Goal: Transaction & Acquisition: Book appointment/travel/reservation

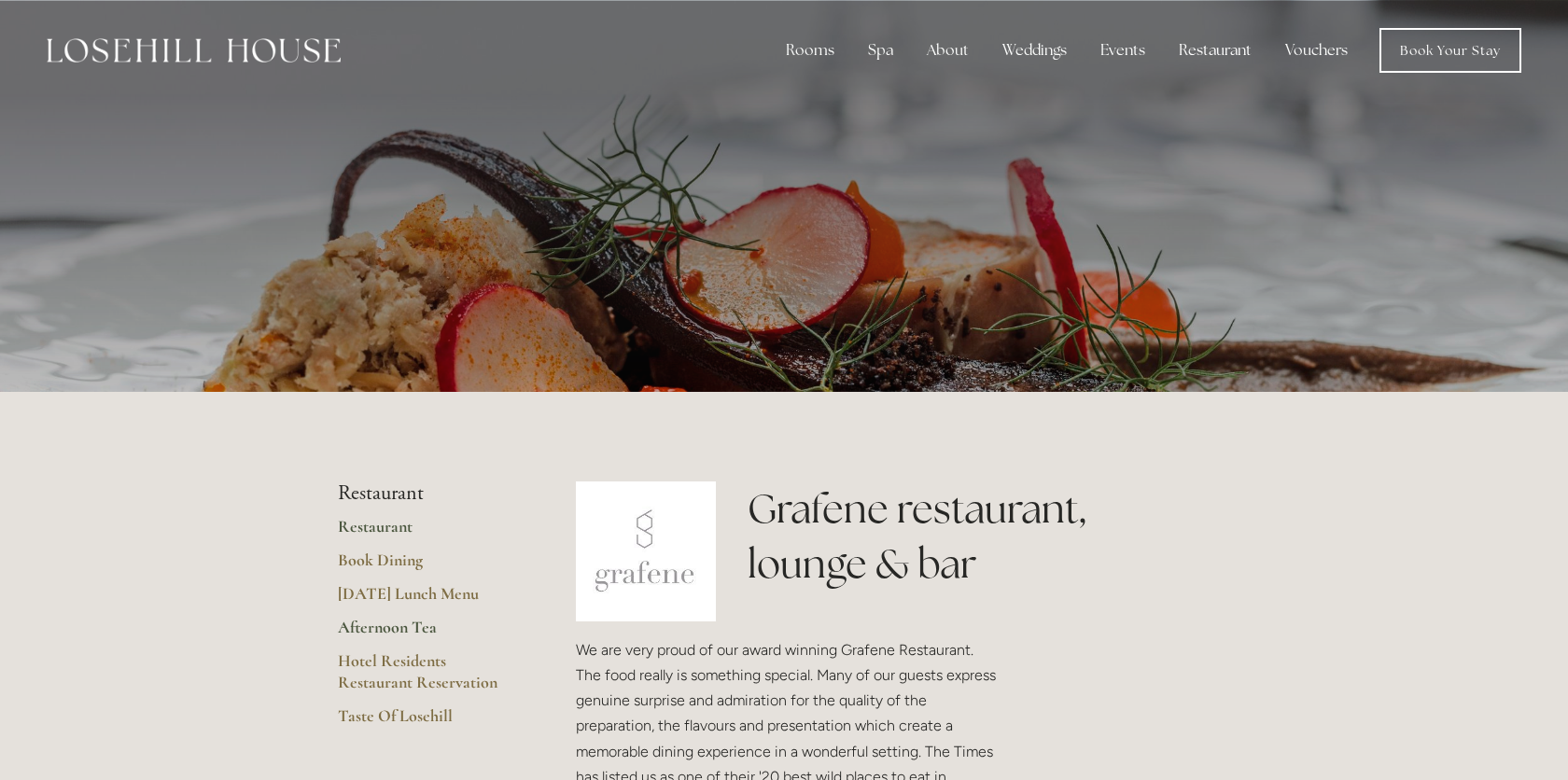
click at [408, 628] on link "Afternoon Tea" at bounding box center [428, 633] width 179 height 34
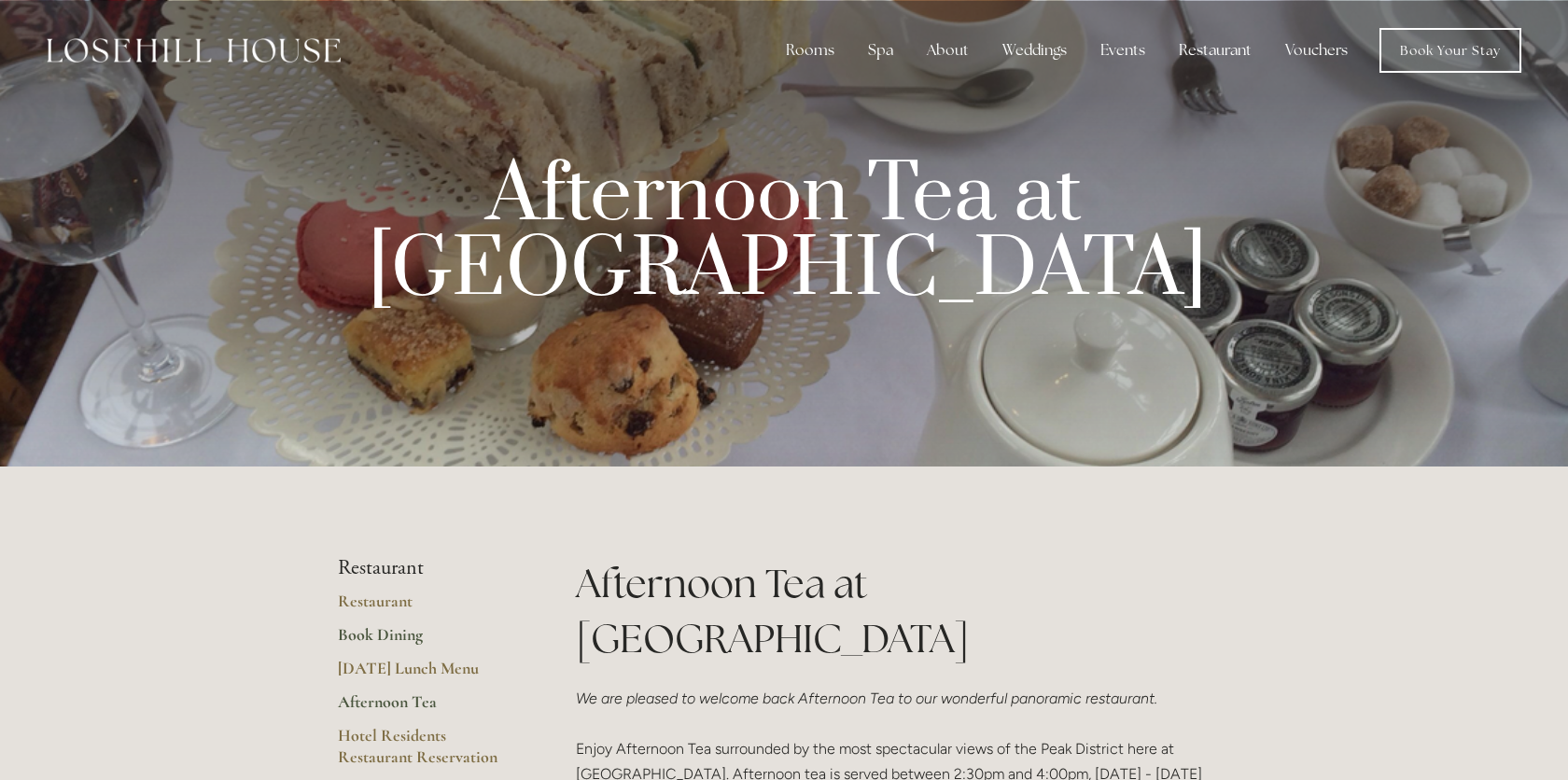
click at [403, 635] on link "Book Dining" at bounding box center [428, 641] width 179 height 34
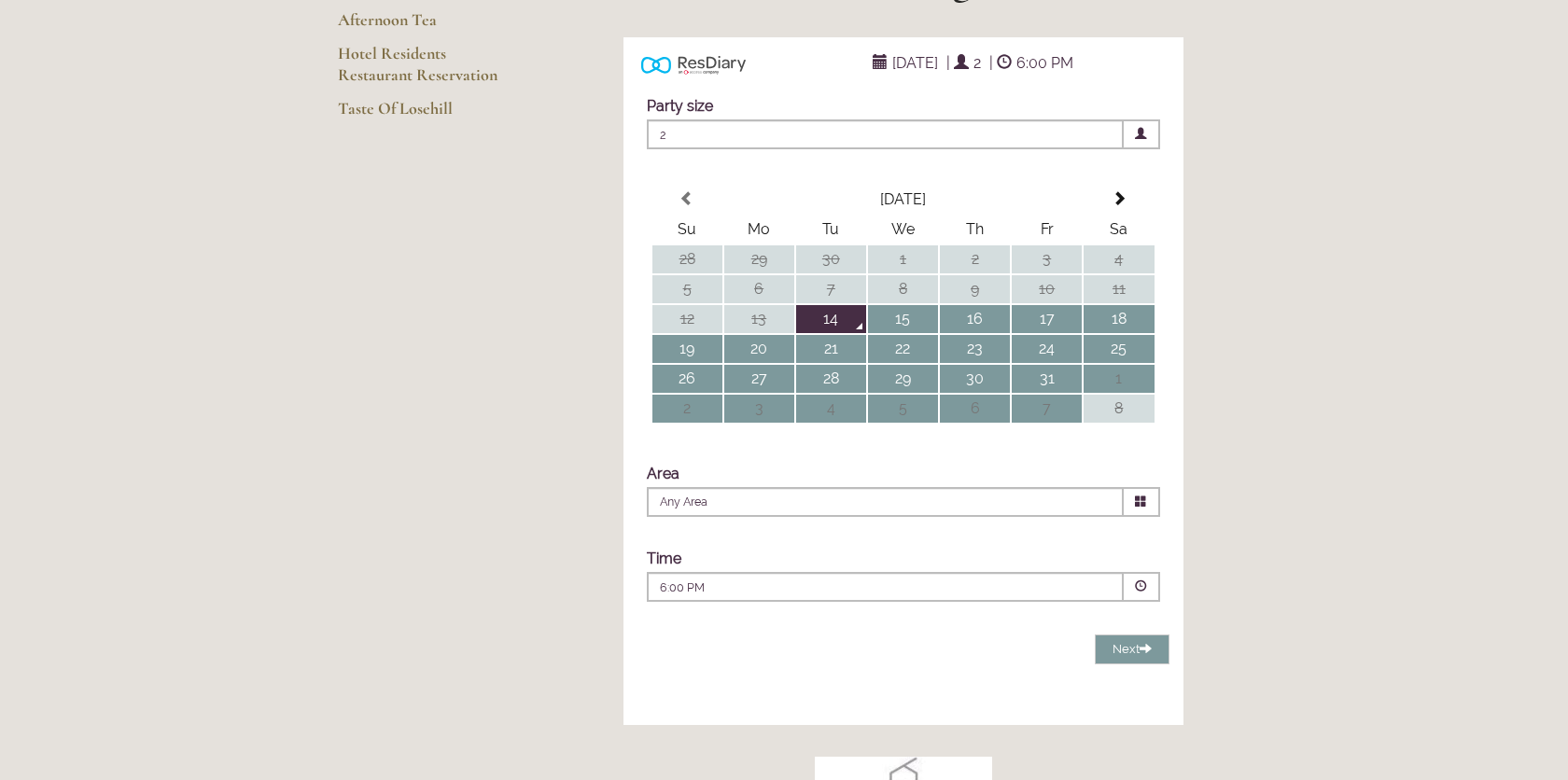
scroll to position [294, 0]
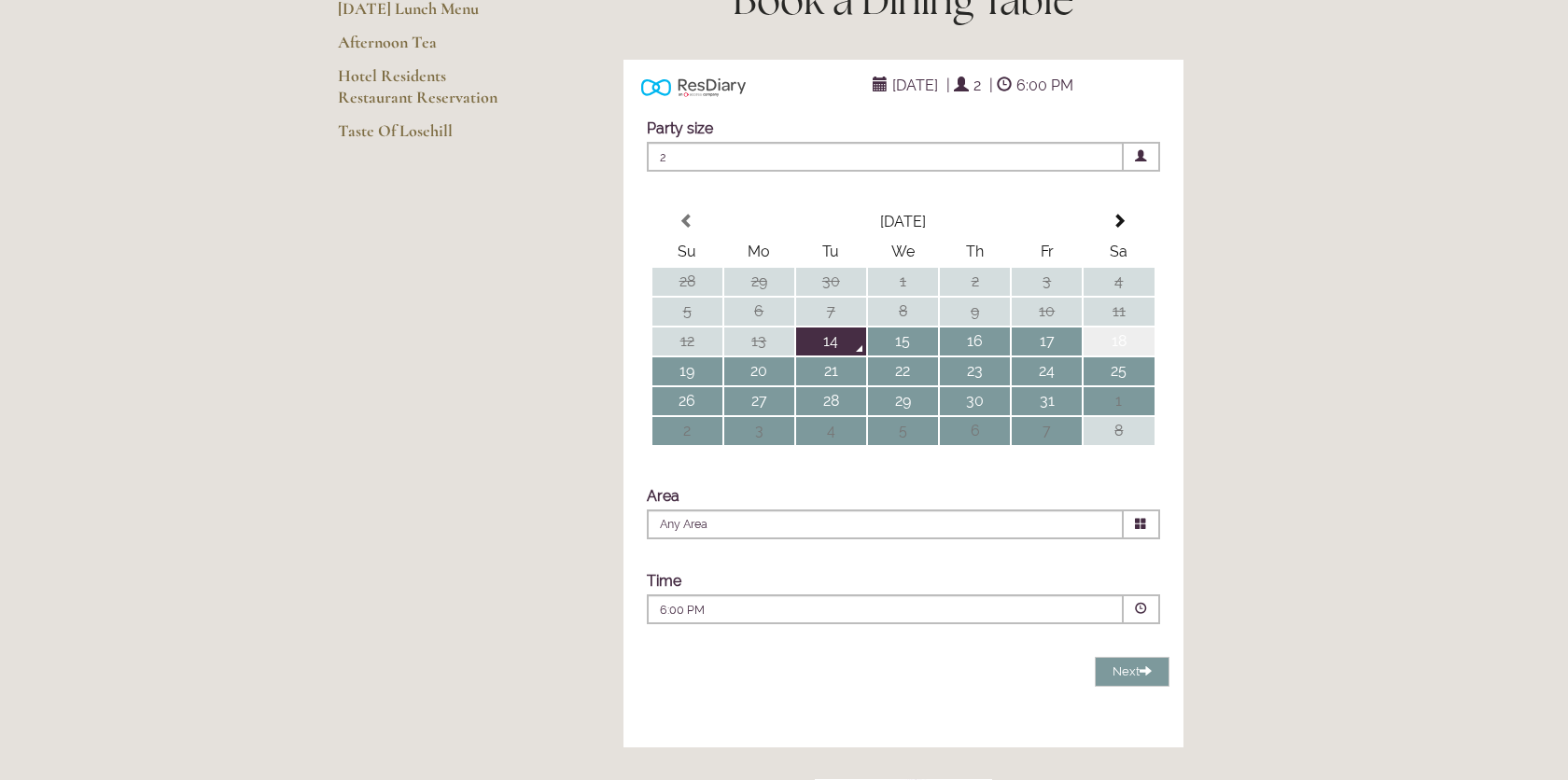
click at [1120, 355] on td "18" at bounding box center [1118, 341] width 70 height 28
click at [1146, 539] on span at bounding box center [1141, 524] width 37 height 30
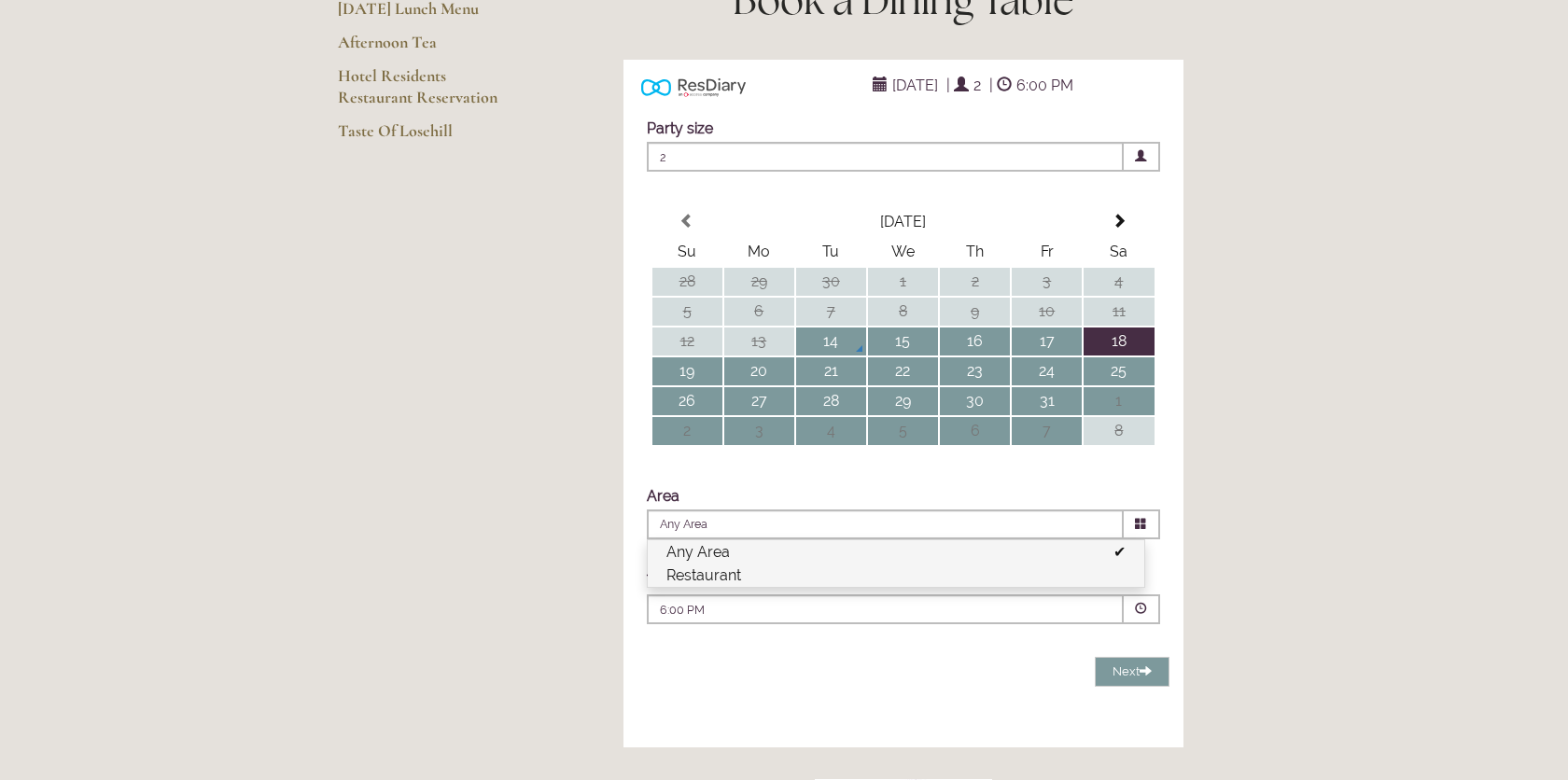
click at [1063, 587] on li "Restaurant" at bounding box center [895, 575] width 497 height 23
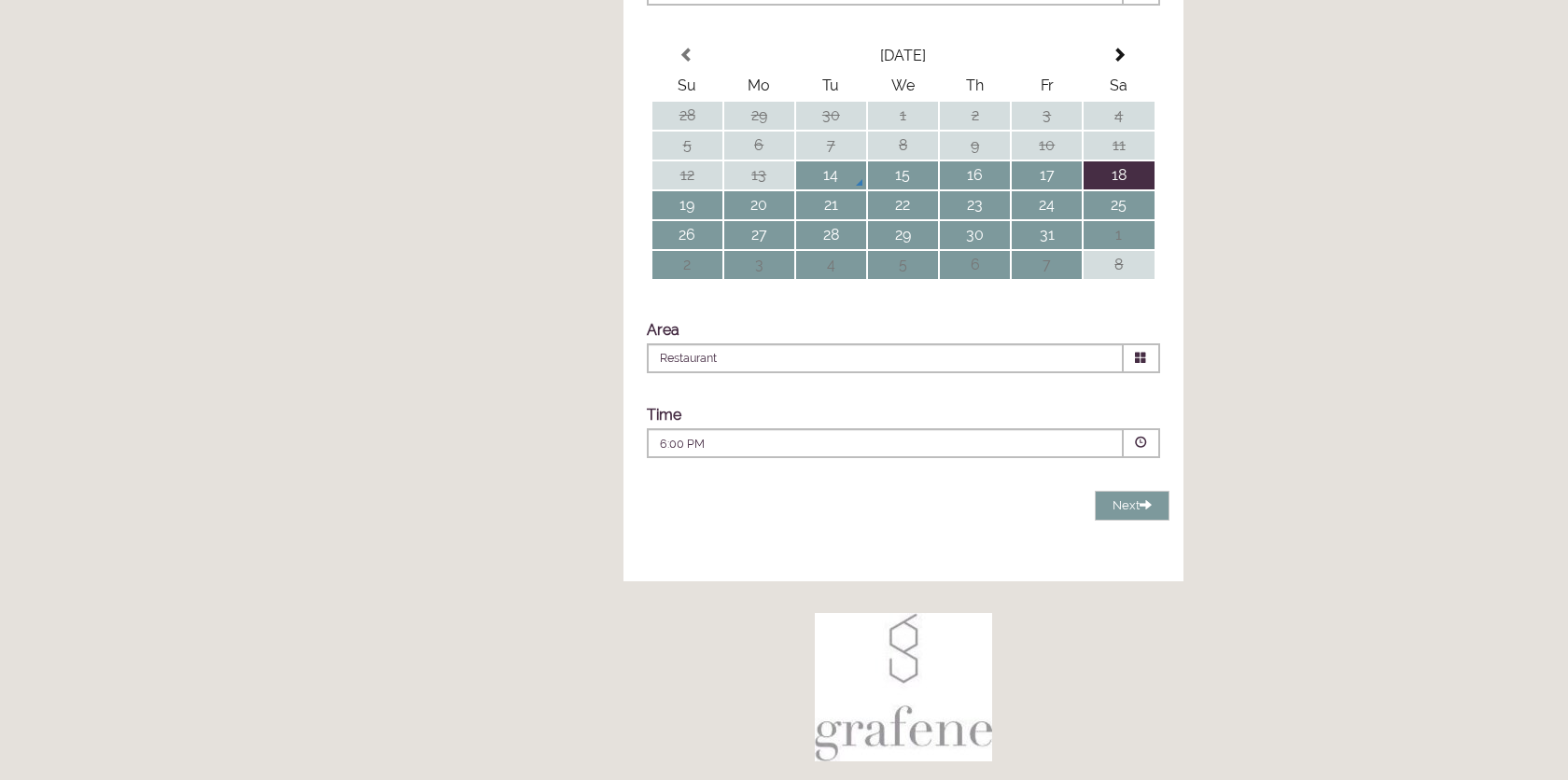
scroll to position [462, 0]
click at [1145, 447] on span at bounding box center [1140, 441] width 12 height 12
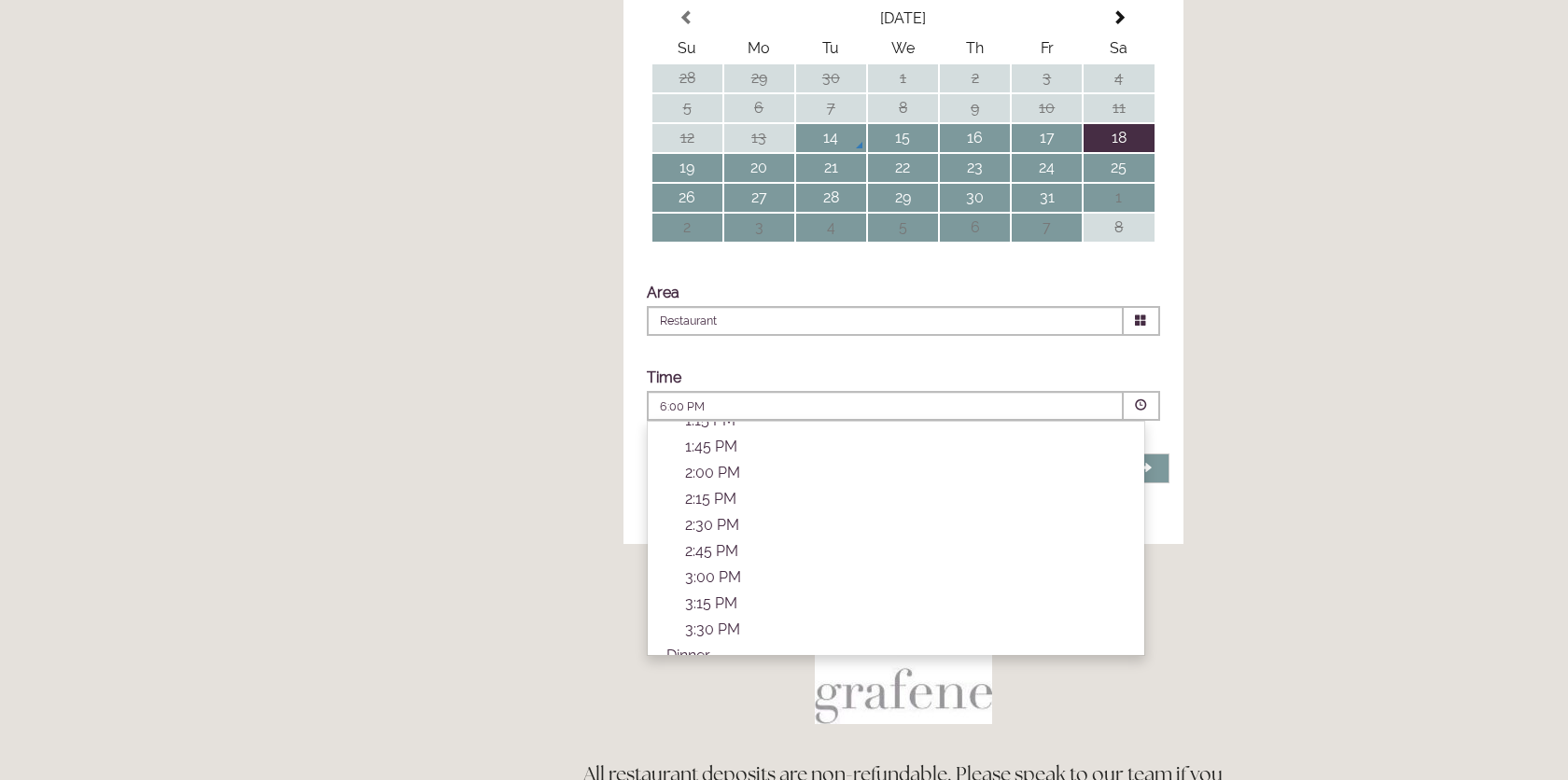
scroll to position [353, 0]
click at [754, 475] on p "2:00 PM" at bounding box center [905, 467] width 440 height 17
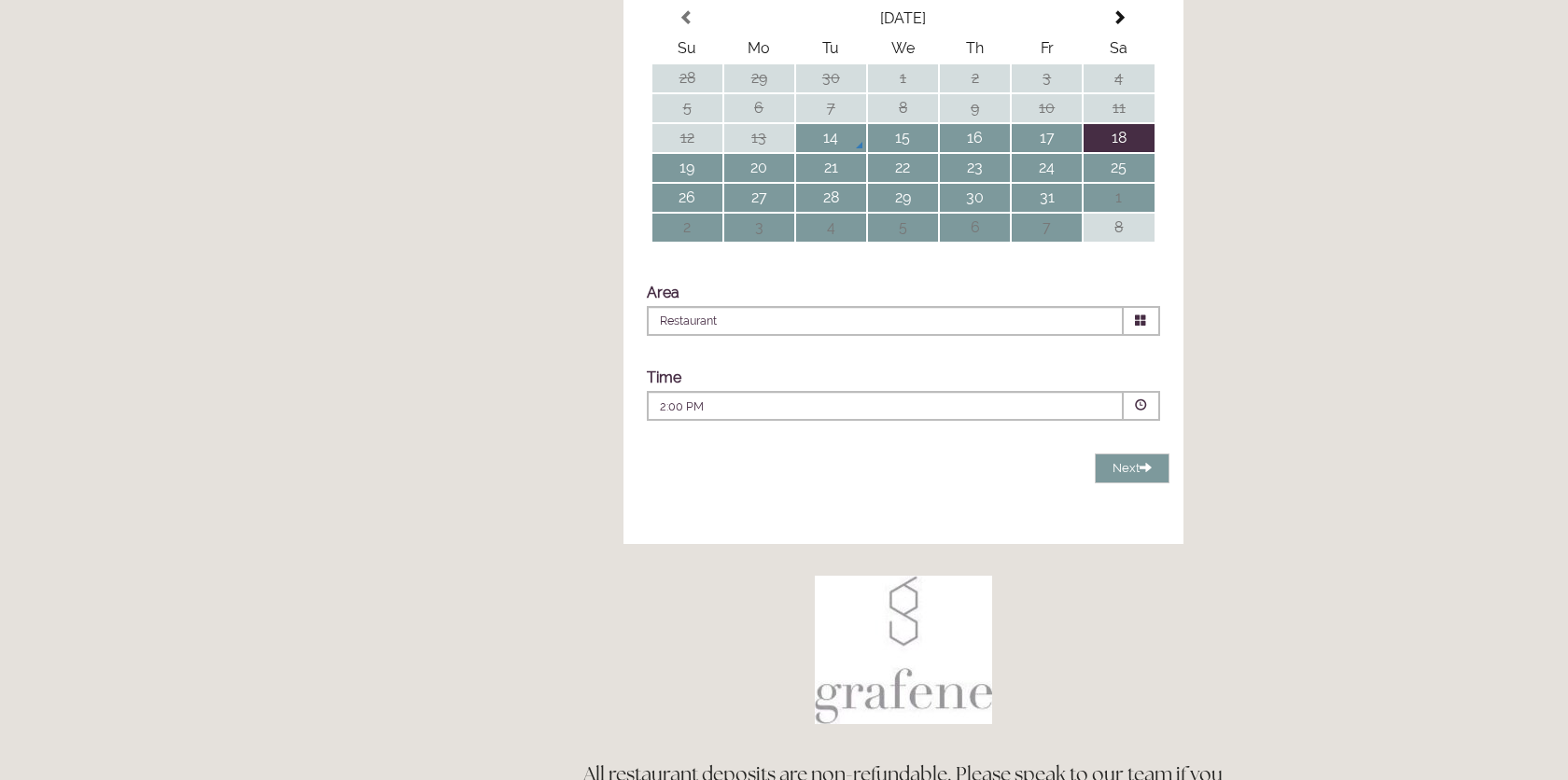
click at [1145, 411] on span at bounding box center [1140, 405] width 12 height 12
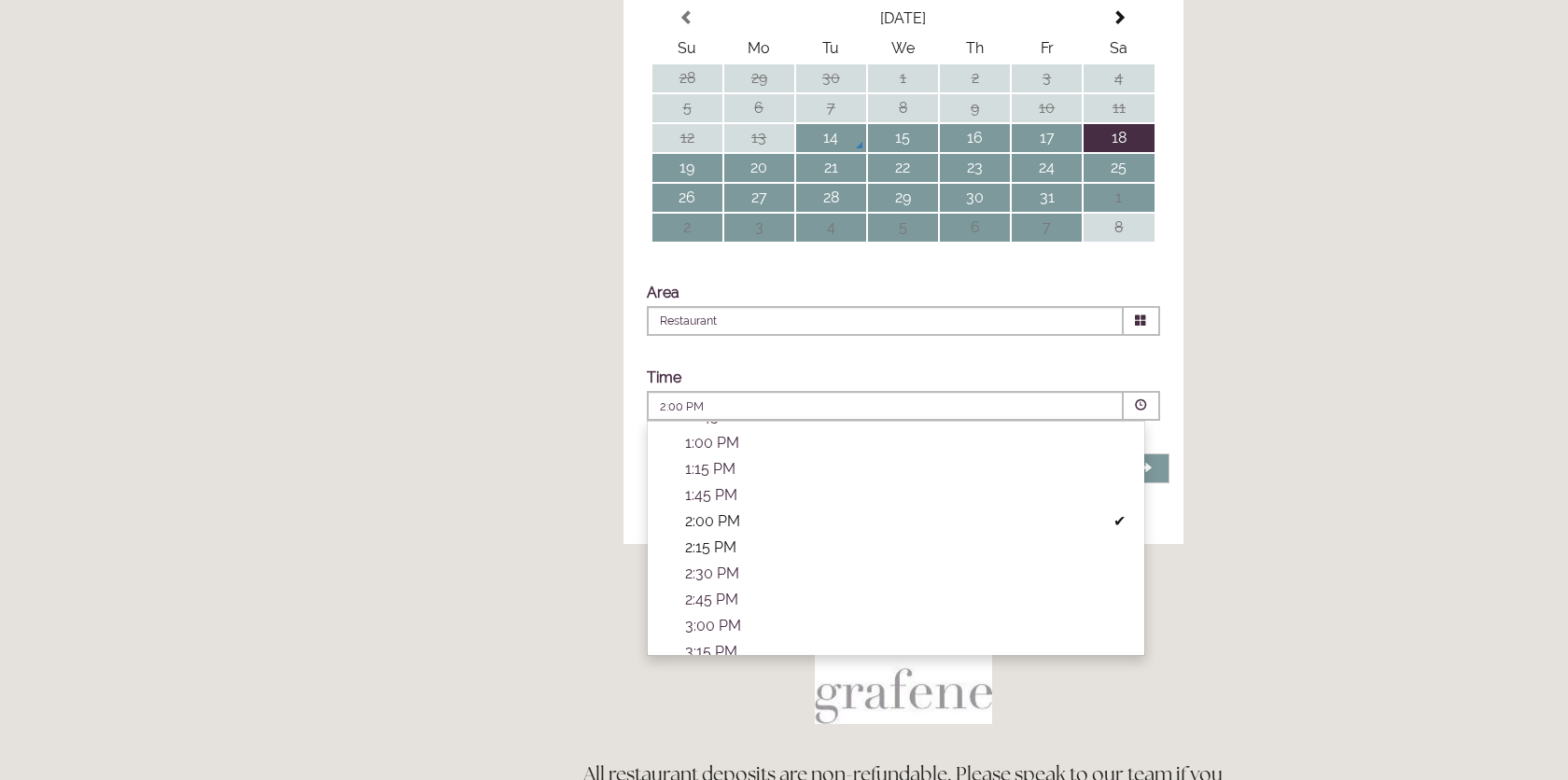
scroll to position [296, 0]
click at [732, 533] on p "2:00 PM" at bounding box center [899, 524] width 429 height 17
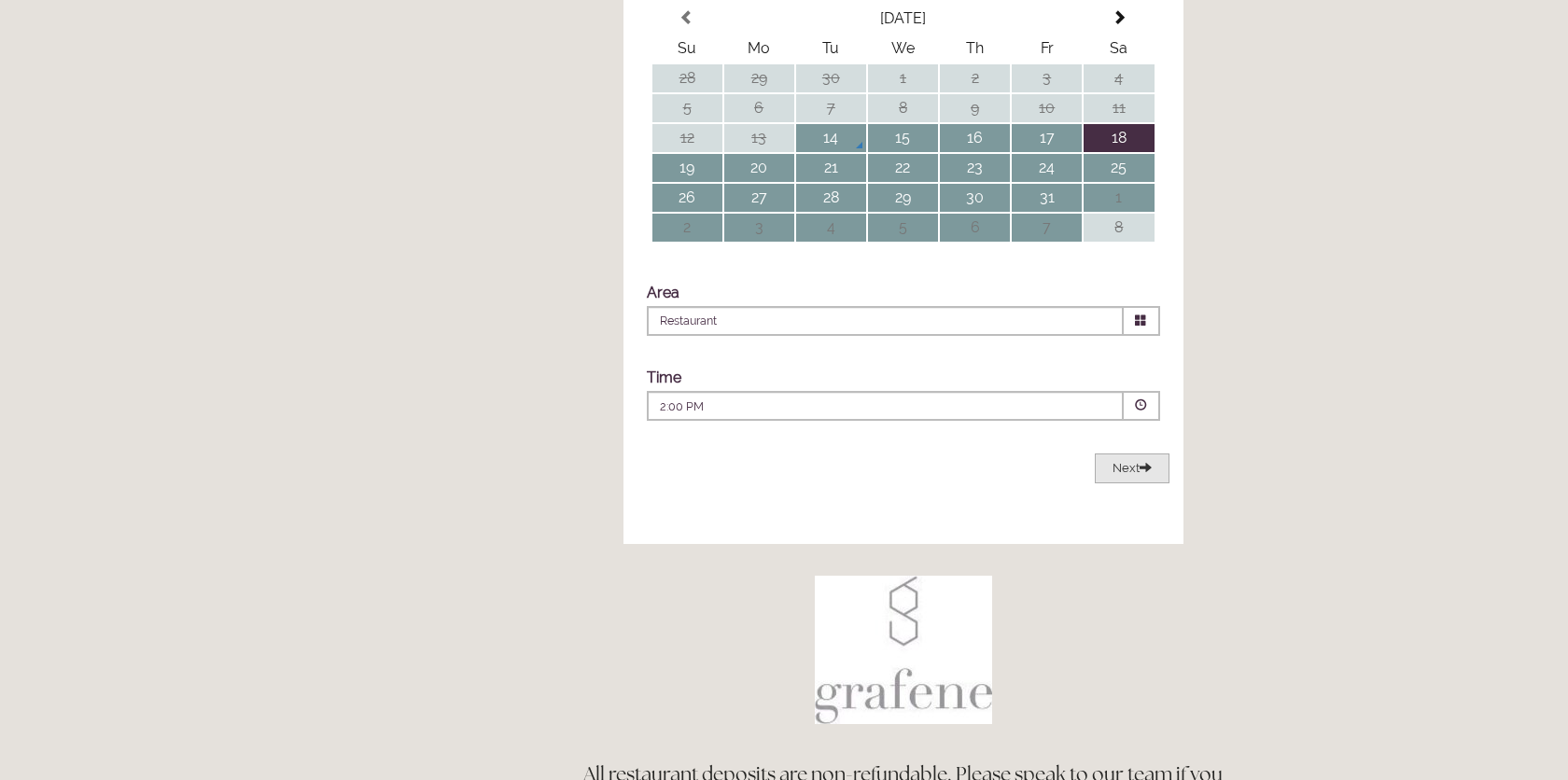
click at [1124, 475] on span "Next" at bounding box center [1132, 468] width 39 height 14
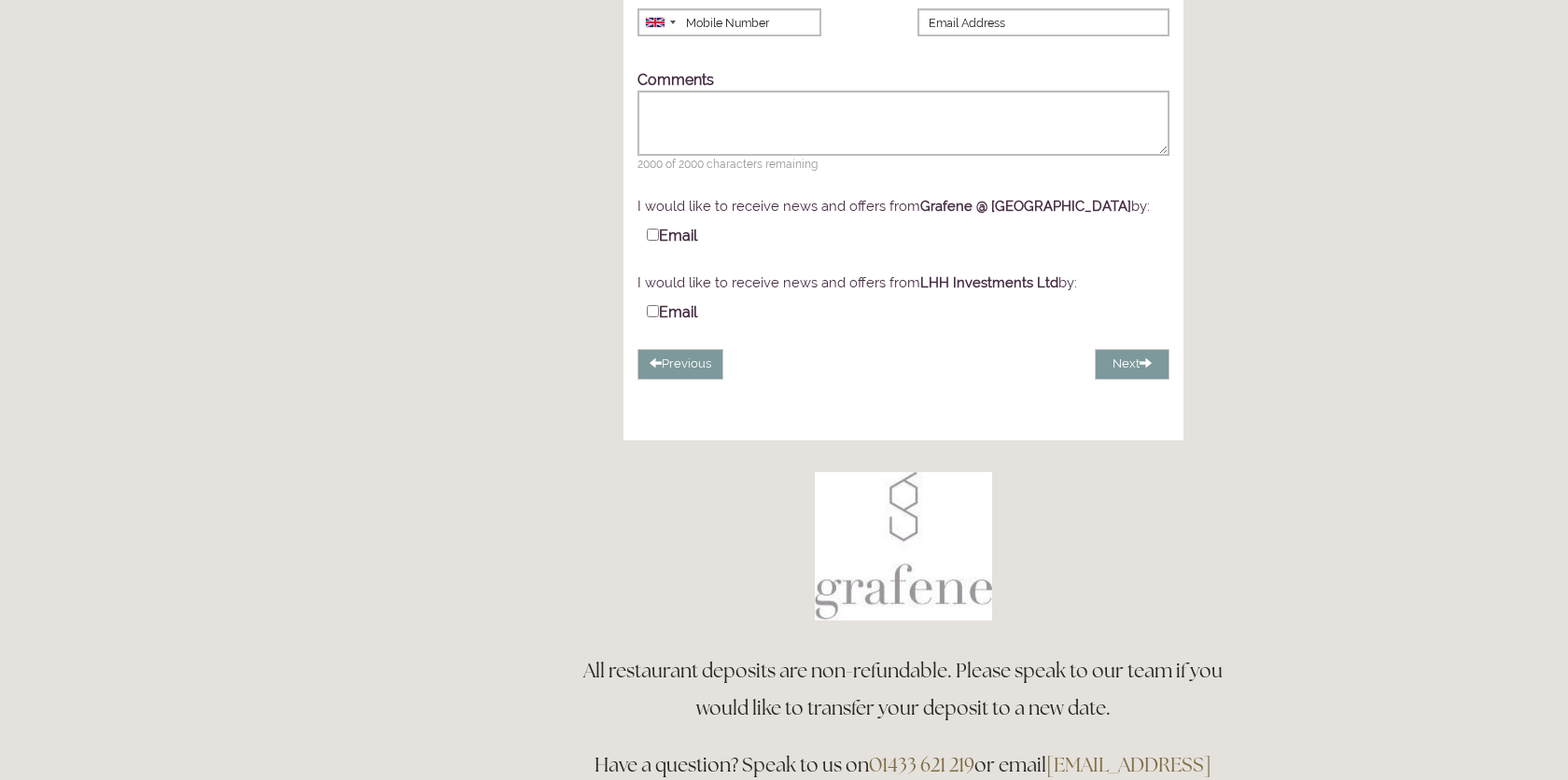
scroll to position [395, 0]
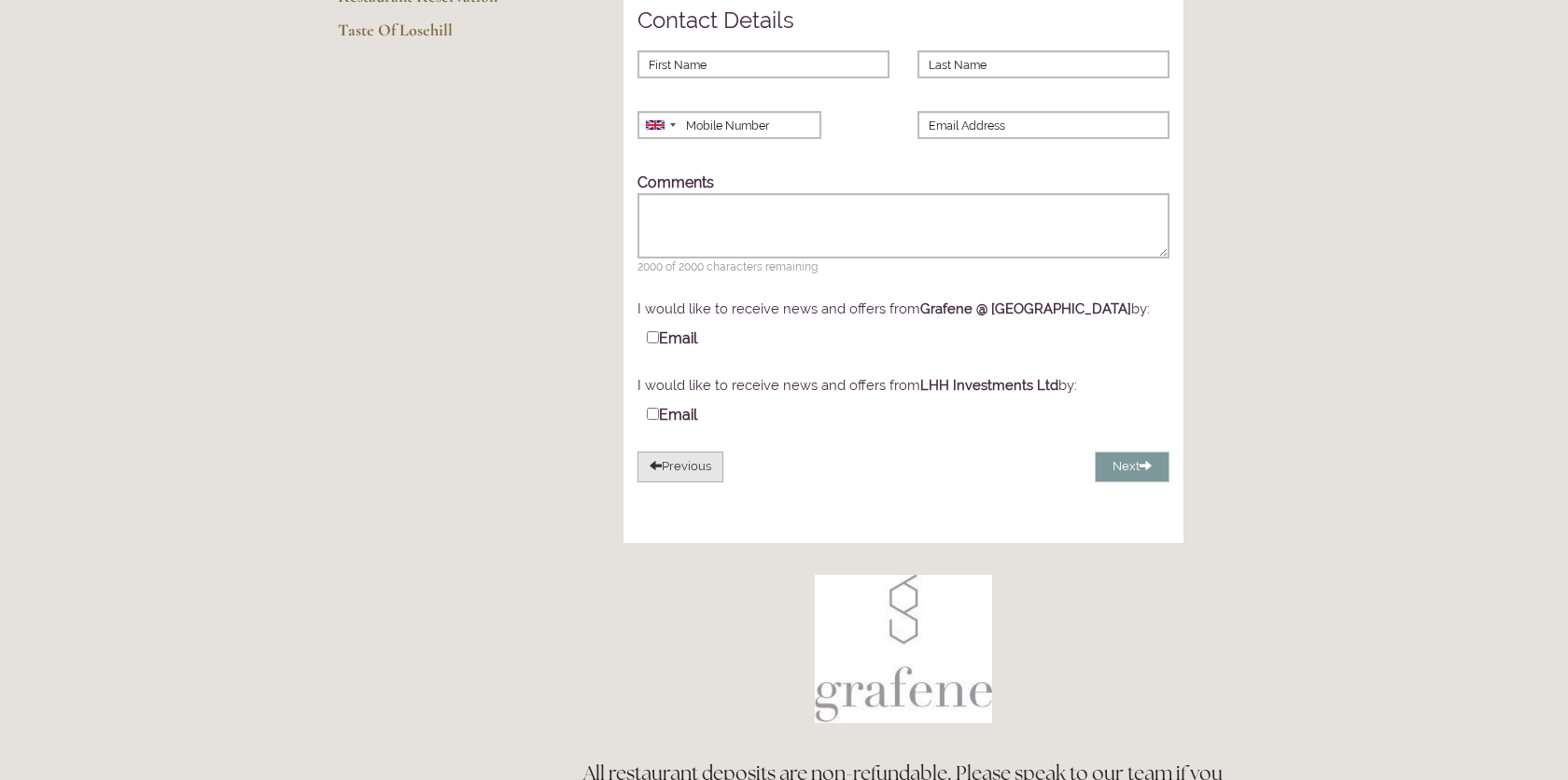
click at [690, 482] on button "Previous" at bounding box center [679, 467] width 86 height 31
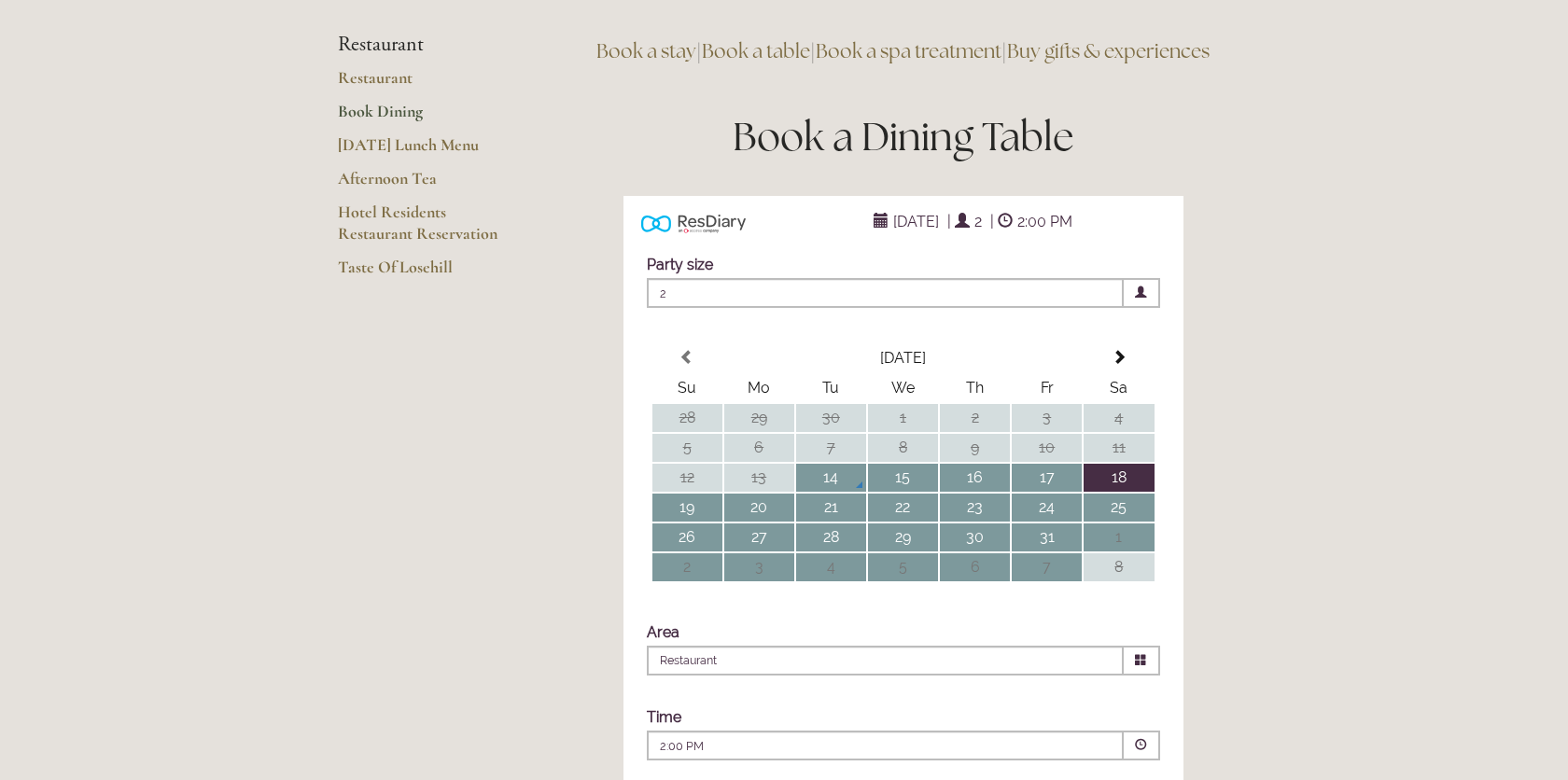
scroll to position [18, 0]
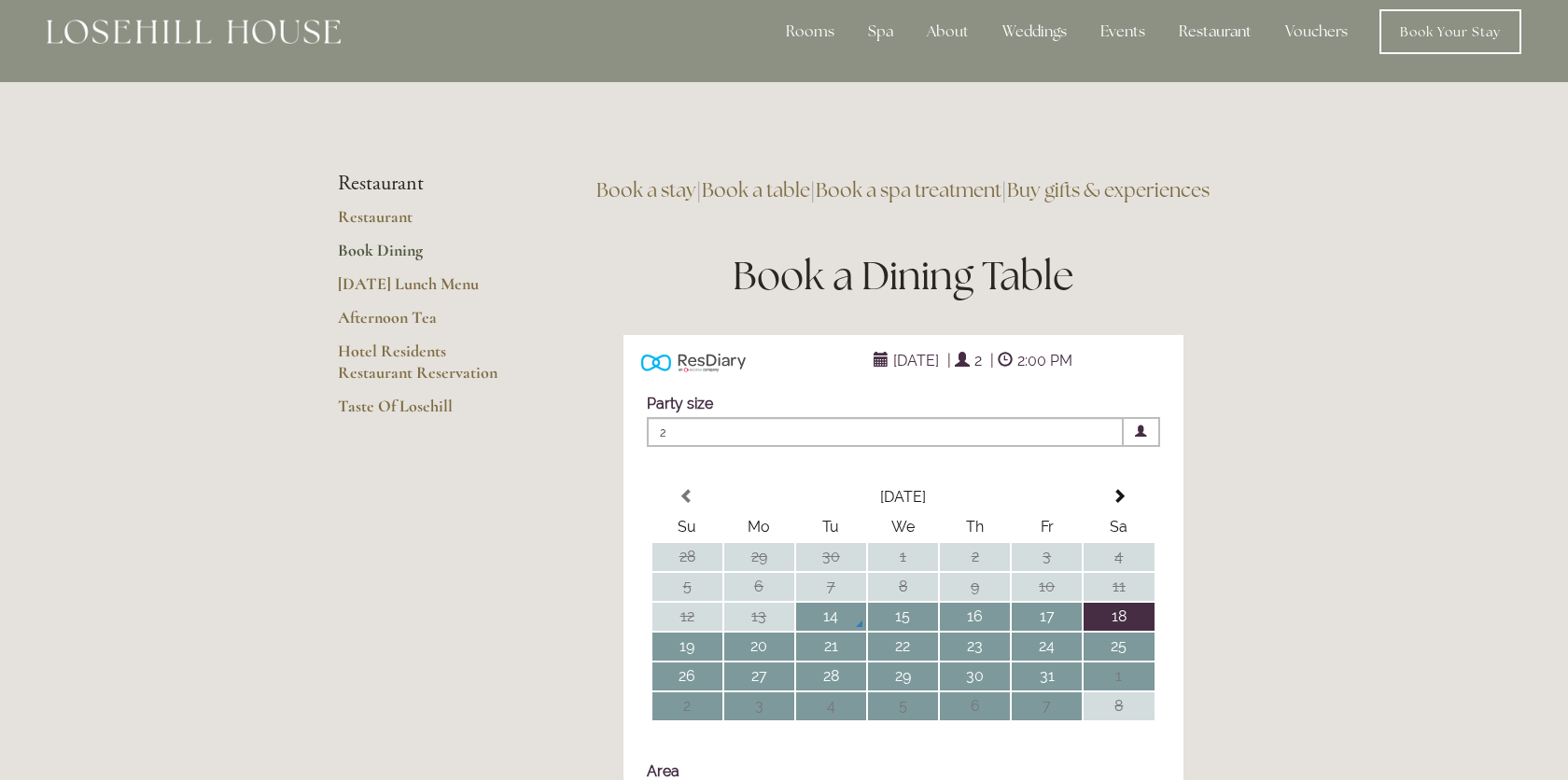
click at [1081, 447] on span "2" at bounding box center [885, 431] width 477 height 30
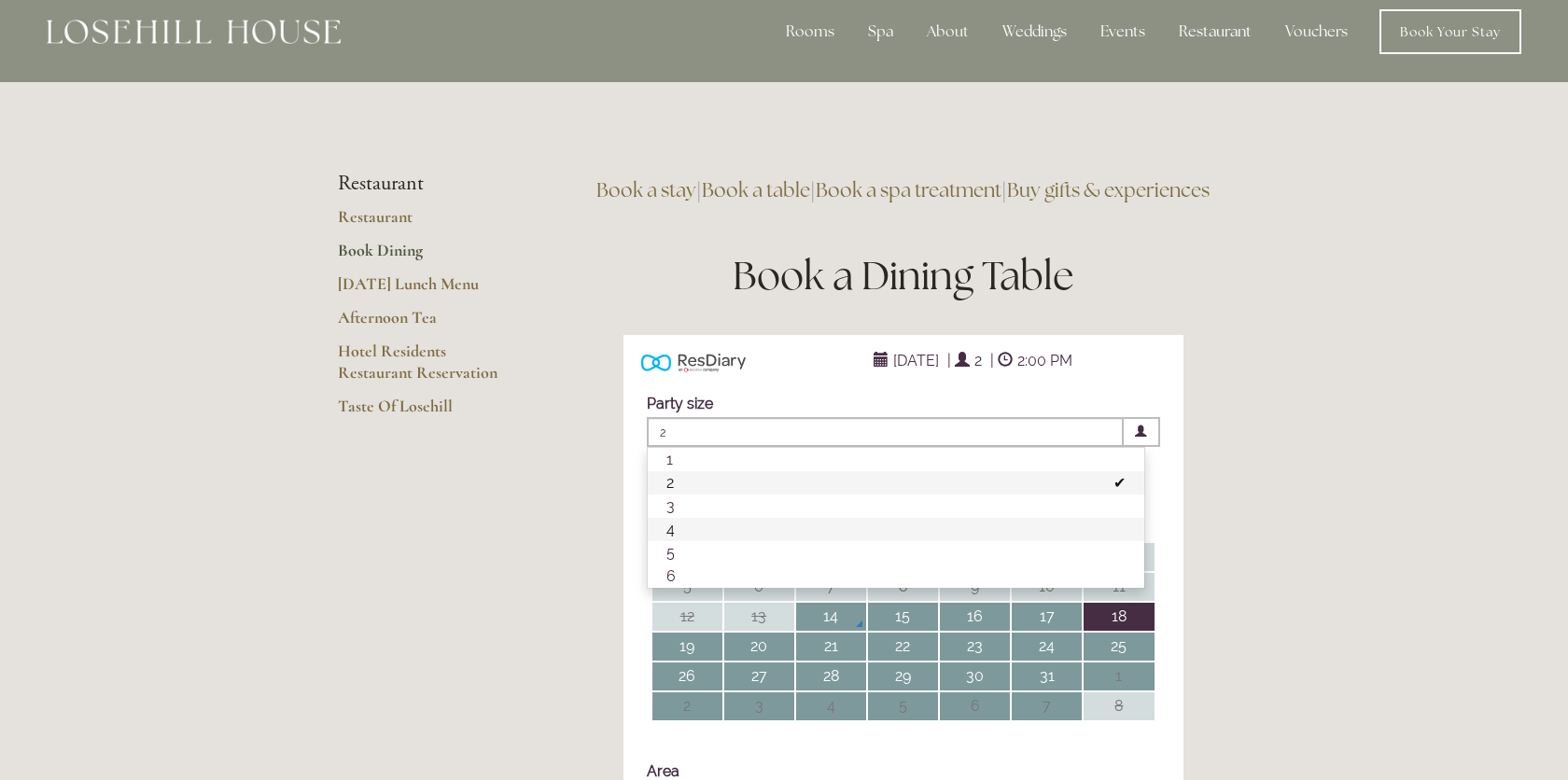
click at [795, 541] on li "4" at bounding box center [895, 529] width 497 height 23
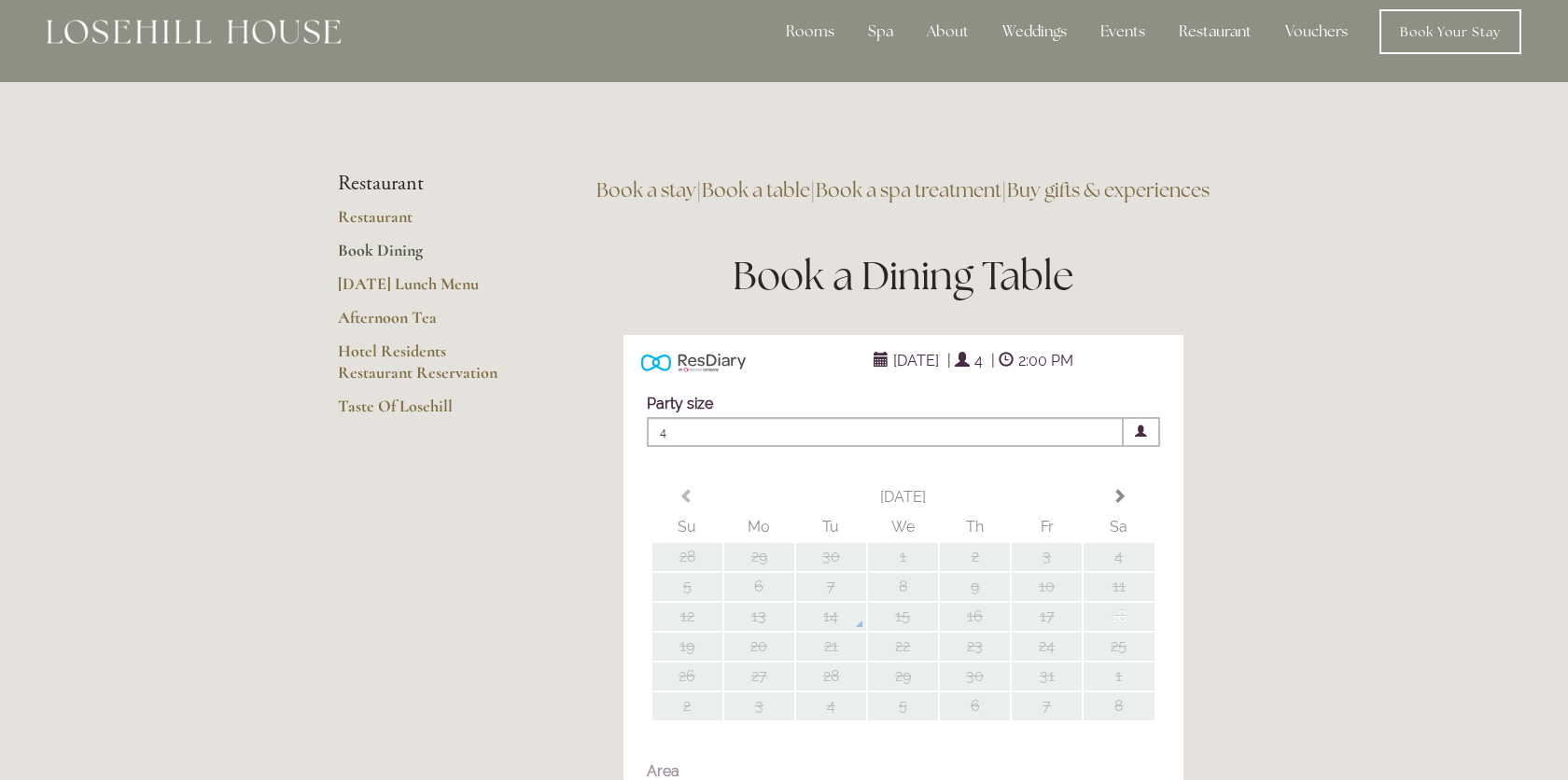
type input "Restaurant"
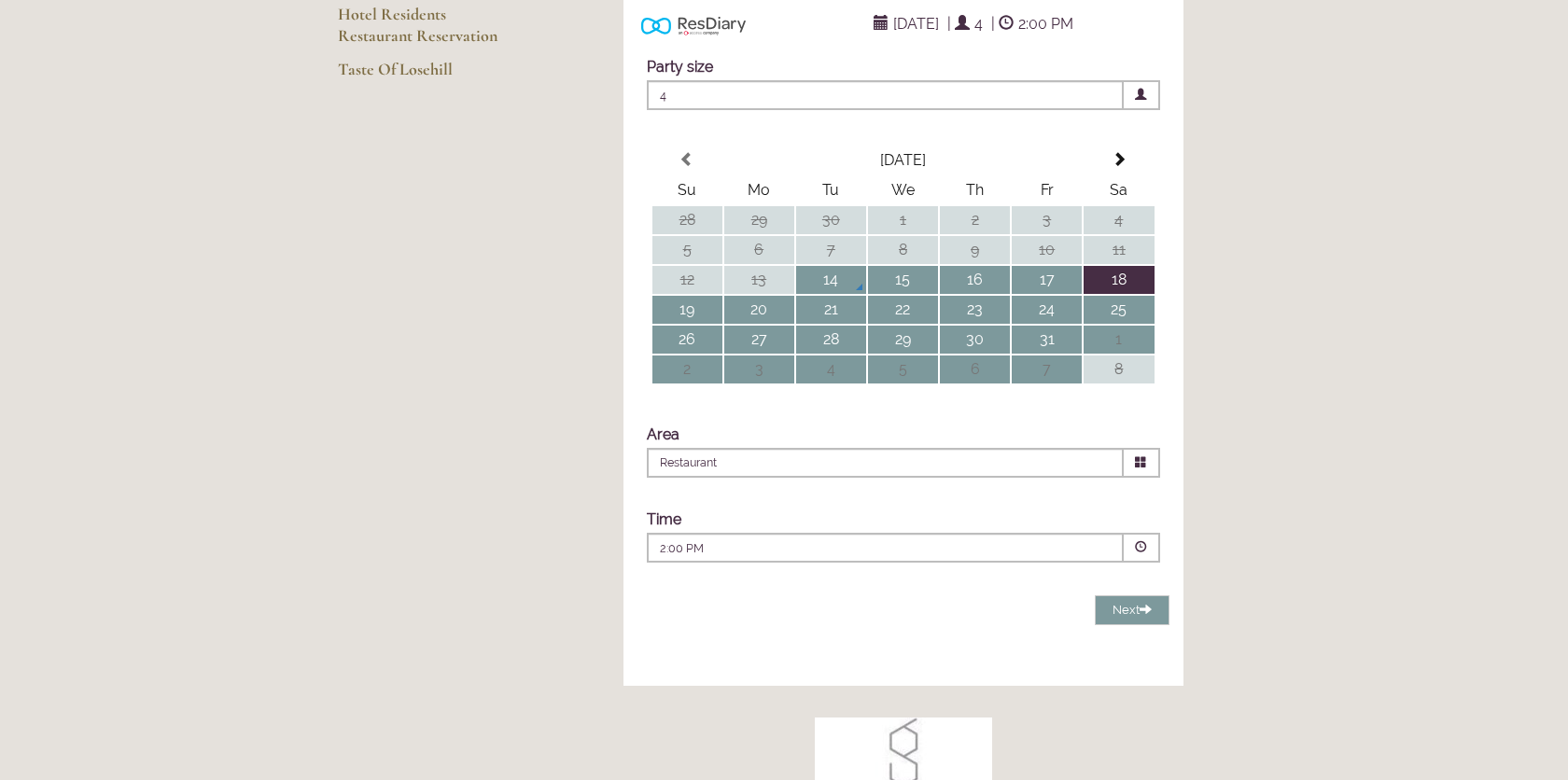
scroll to position [357, 0]
click at [1137, 551] on span at bounding box center [1140, 545] width 12 height 12
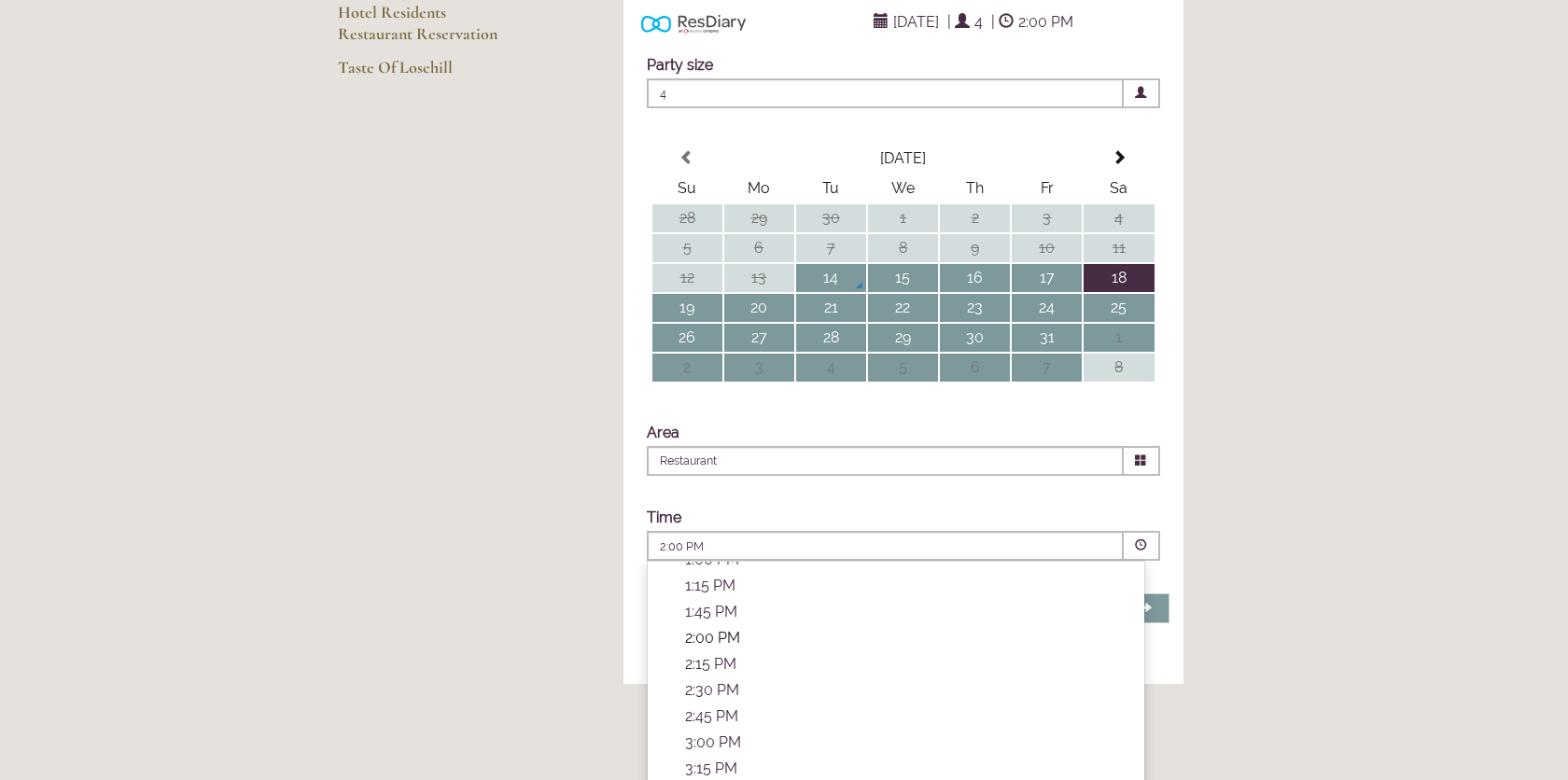
click at [942, 646] on p "2:00 PM" at bounding box center [905, 638] width 440 height 17
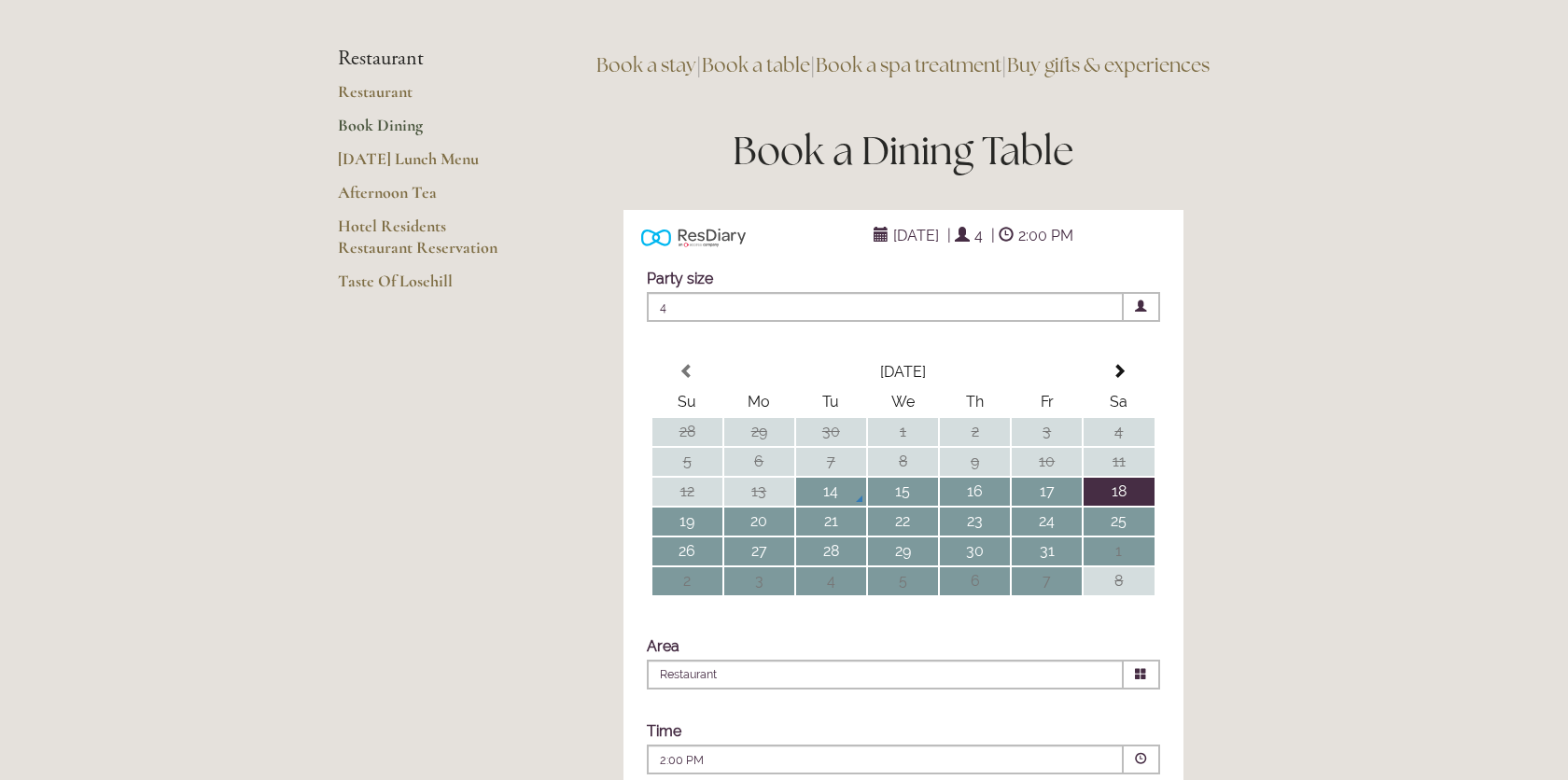
scroll to position [0, 0]
